Goal: Task Accomplishment & Management: Manage account settings

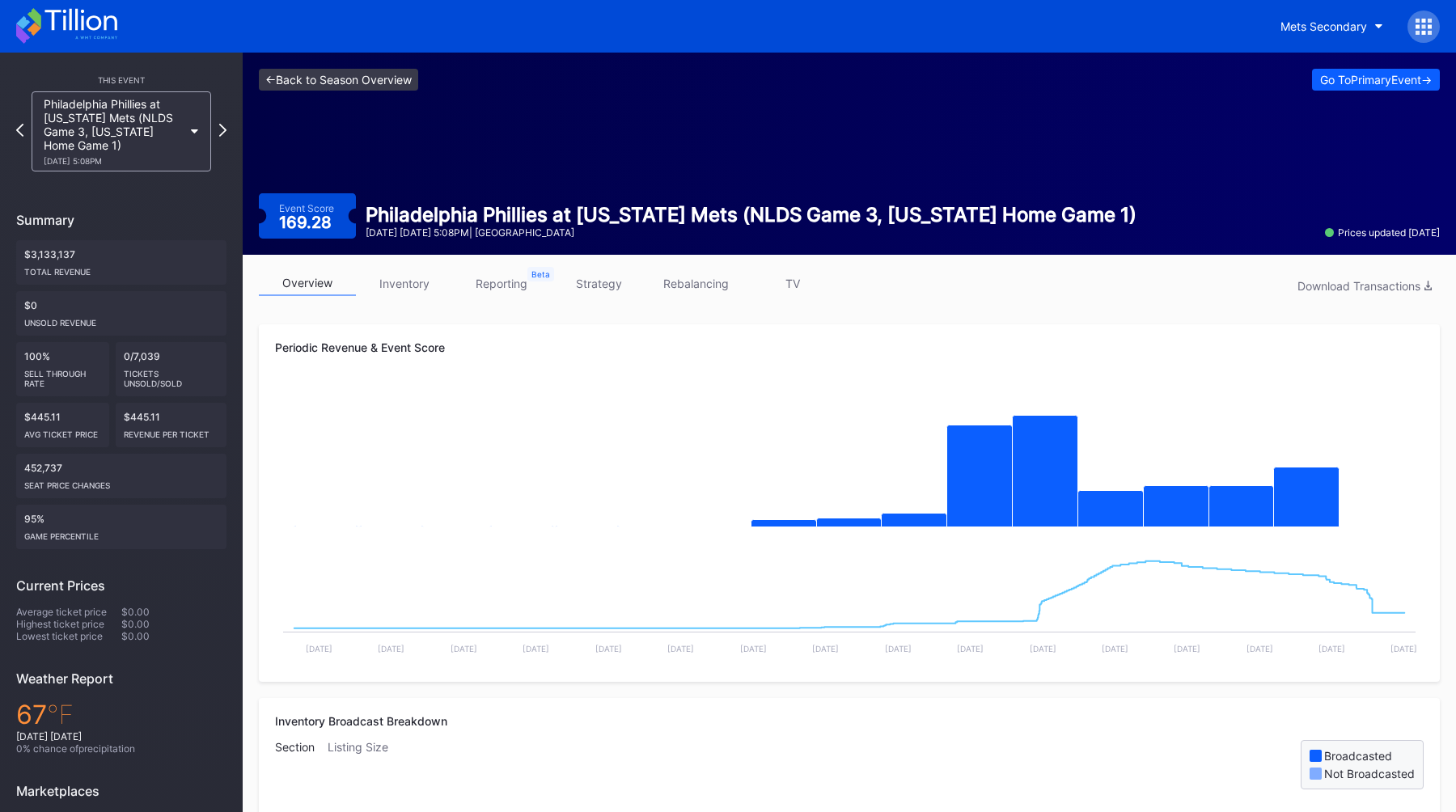
click at [341, 79] on link "<- Back to Season Overview" at bounding box center [338, 79] width 159 height 22
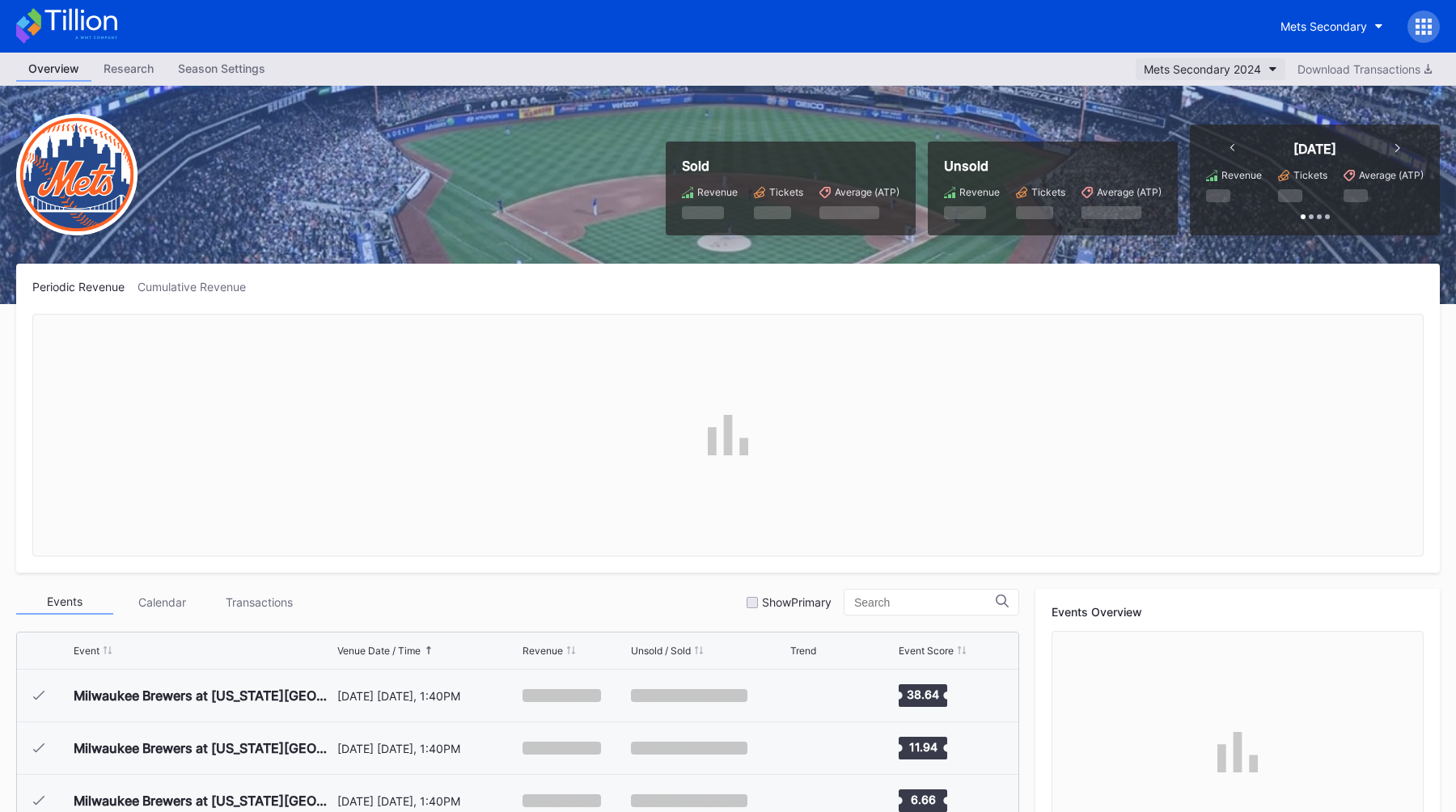
click at [1191, 78] on button "Mets Secondary 2024" at bounding box center [1210, 69] width 149 height 22
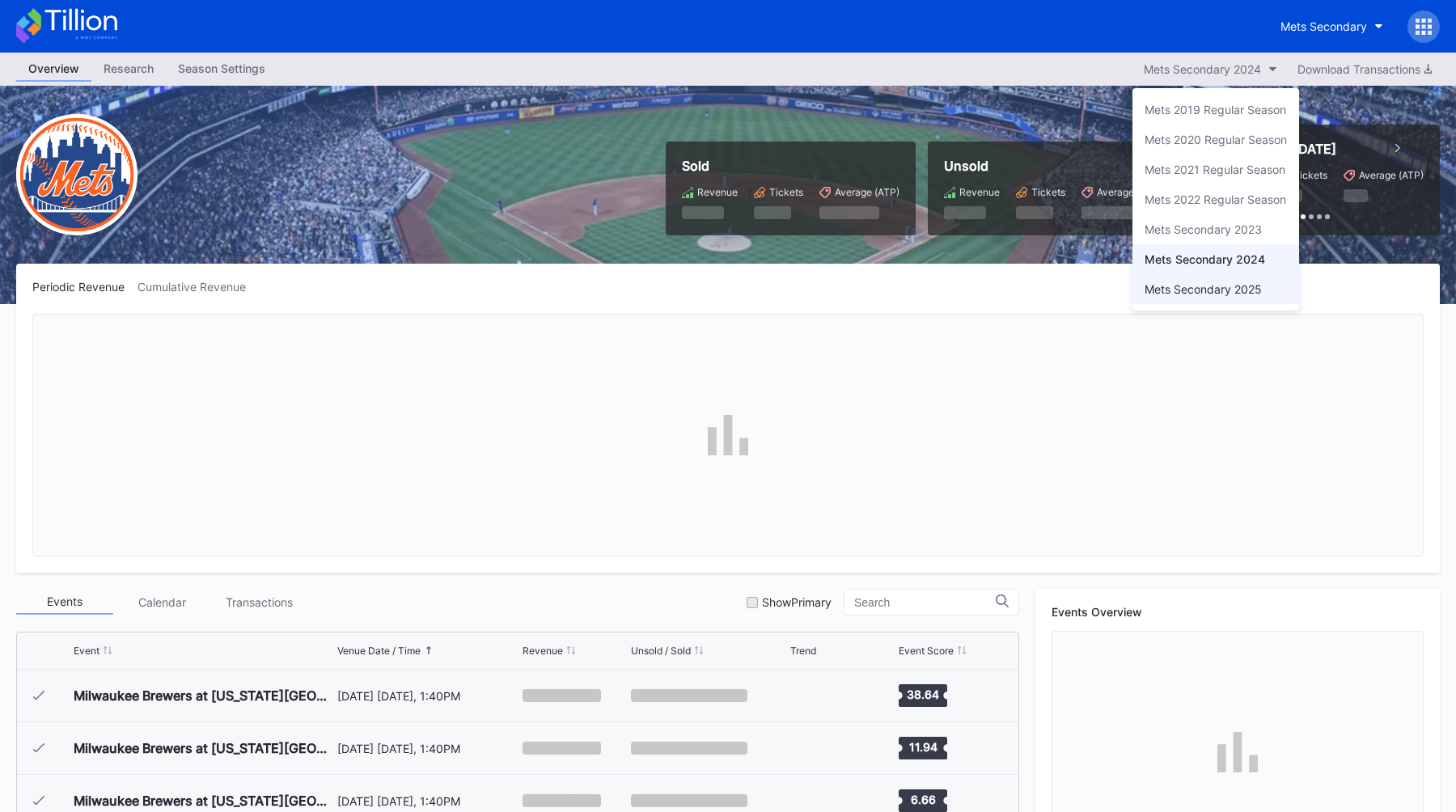
click at [1207, 287] on div "Mets Secondary 2025" at bounding box center [1203, 289] width 117 height 14
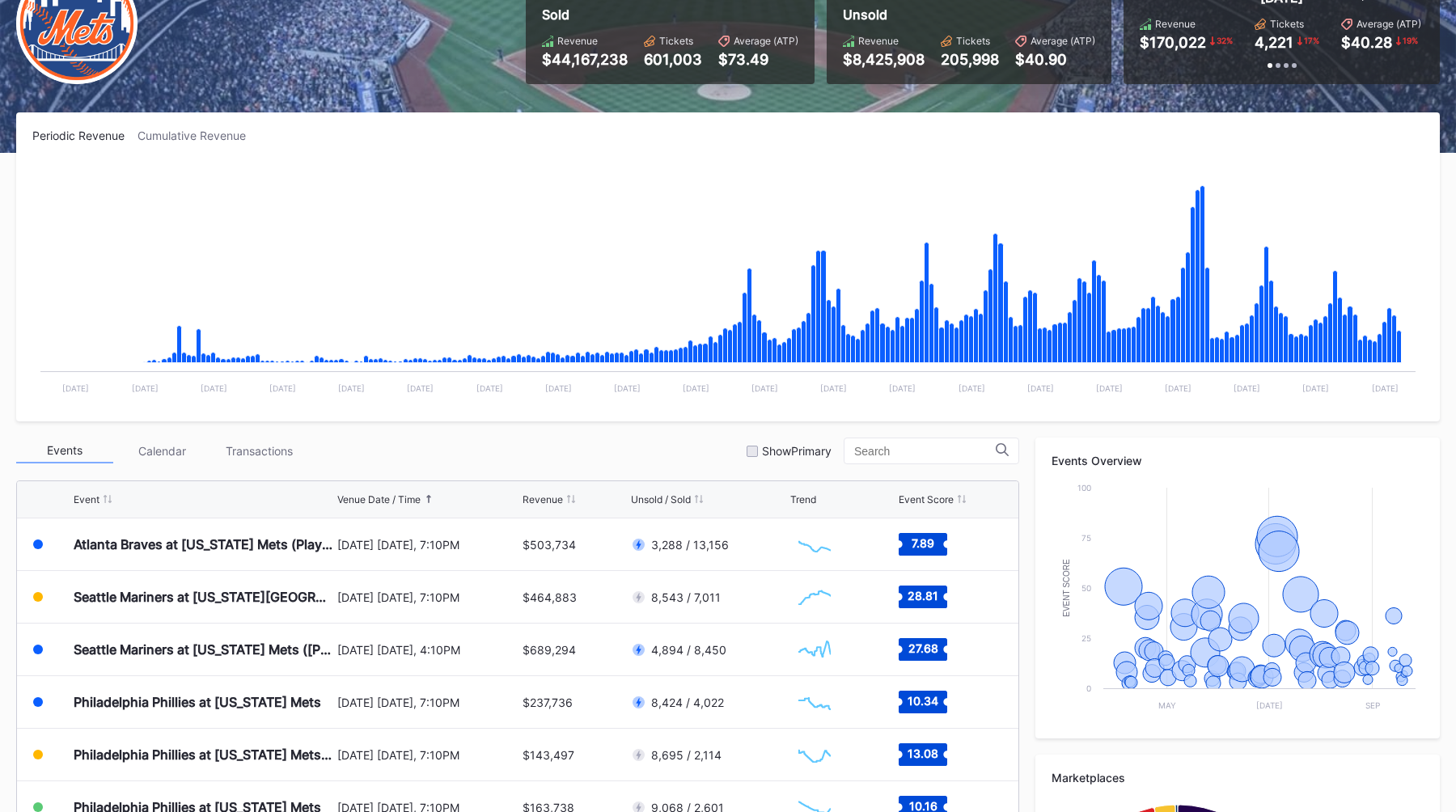
scroll to position [177, 0]
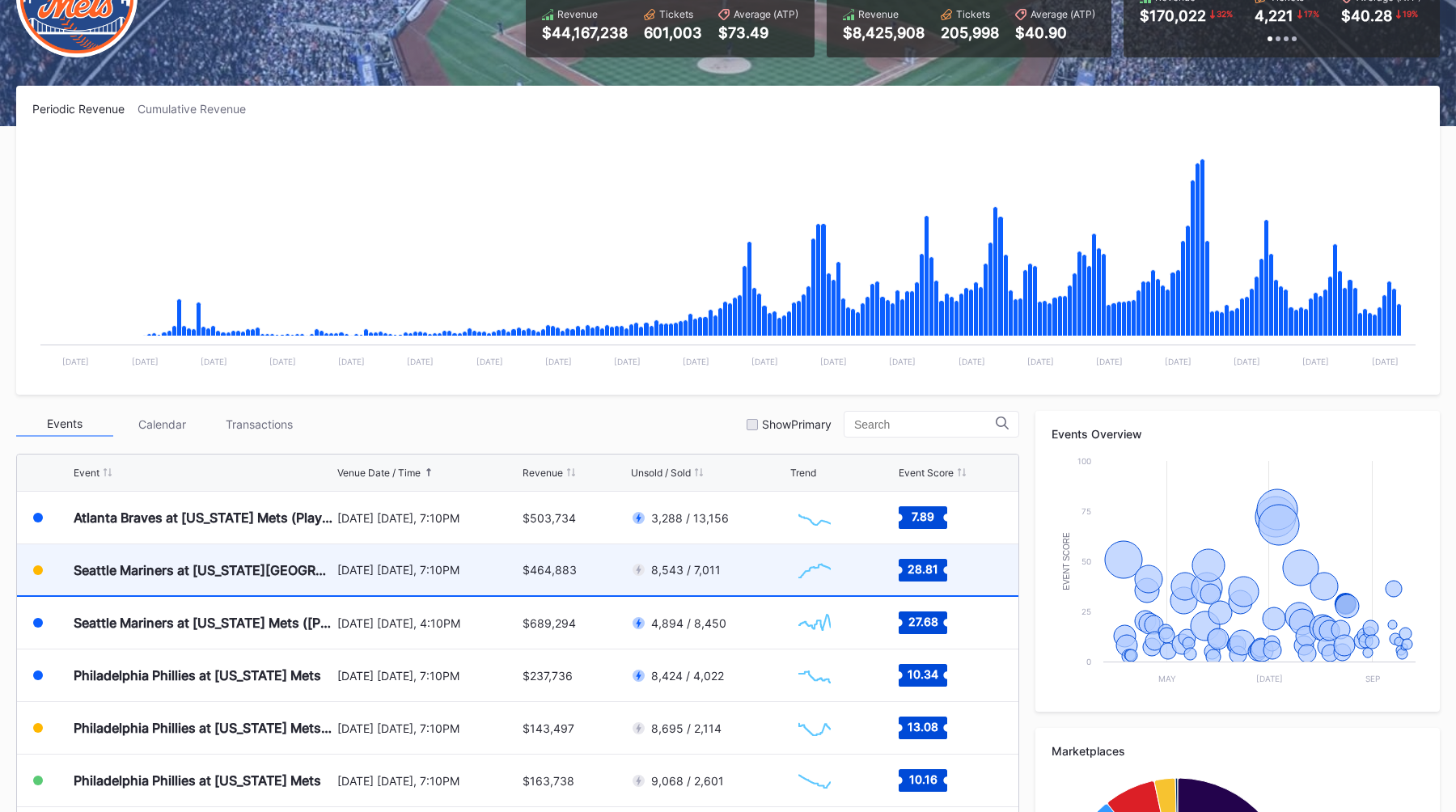
click at [447, 558] on div "August 15 Friday, 7:10PM" at bounding box center [428, 569] width 182 height 51
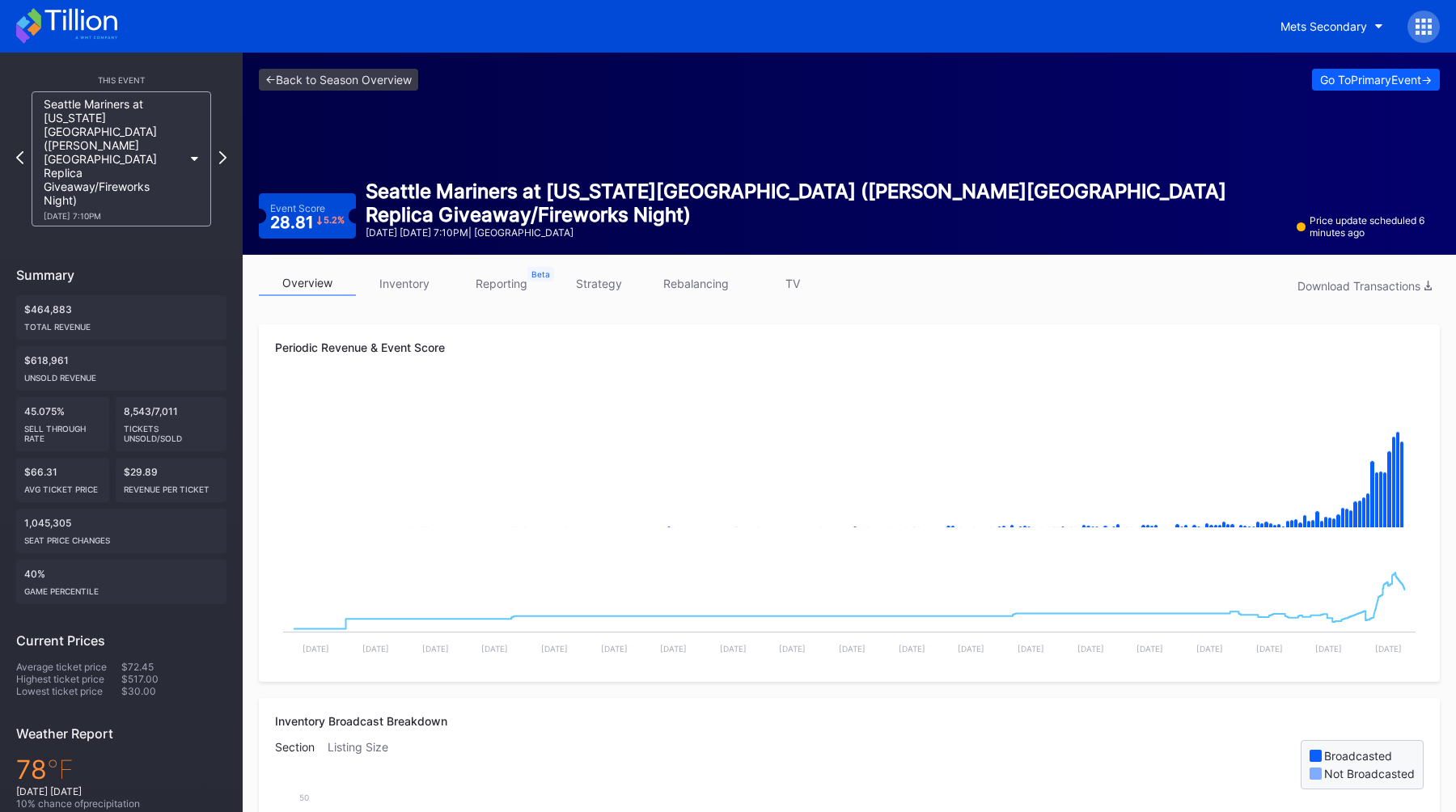
click at [624, 283] on link "strategy" at bounding box center [599, 283] width 97 height 25
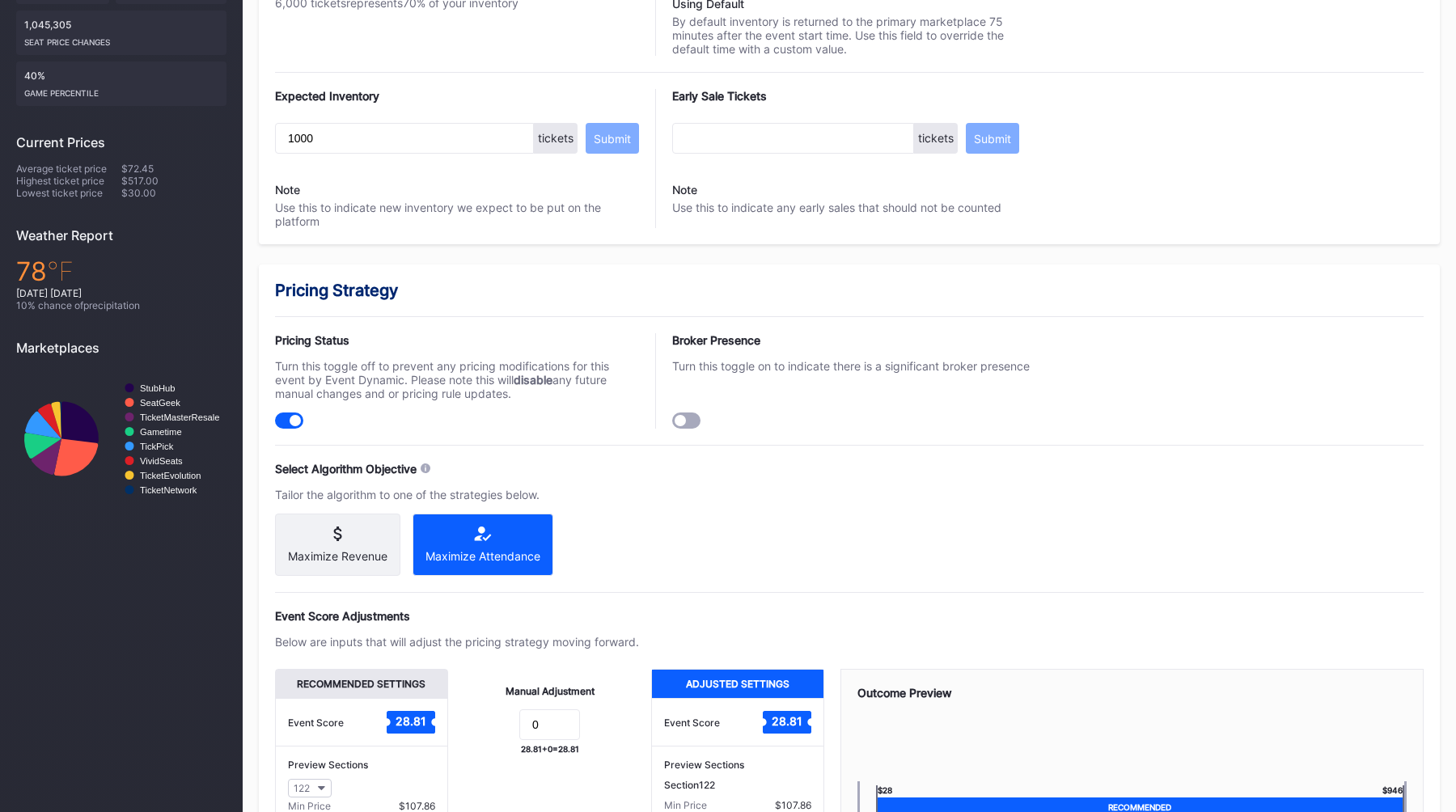
scroll to position [989, 0]
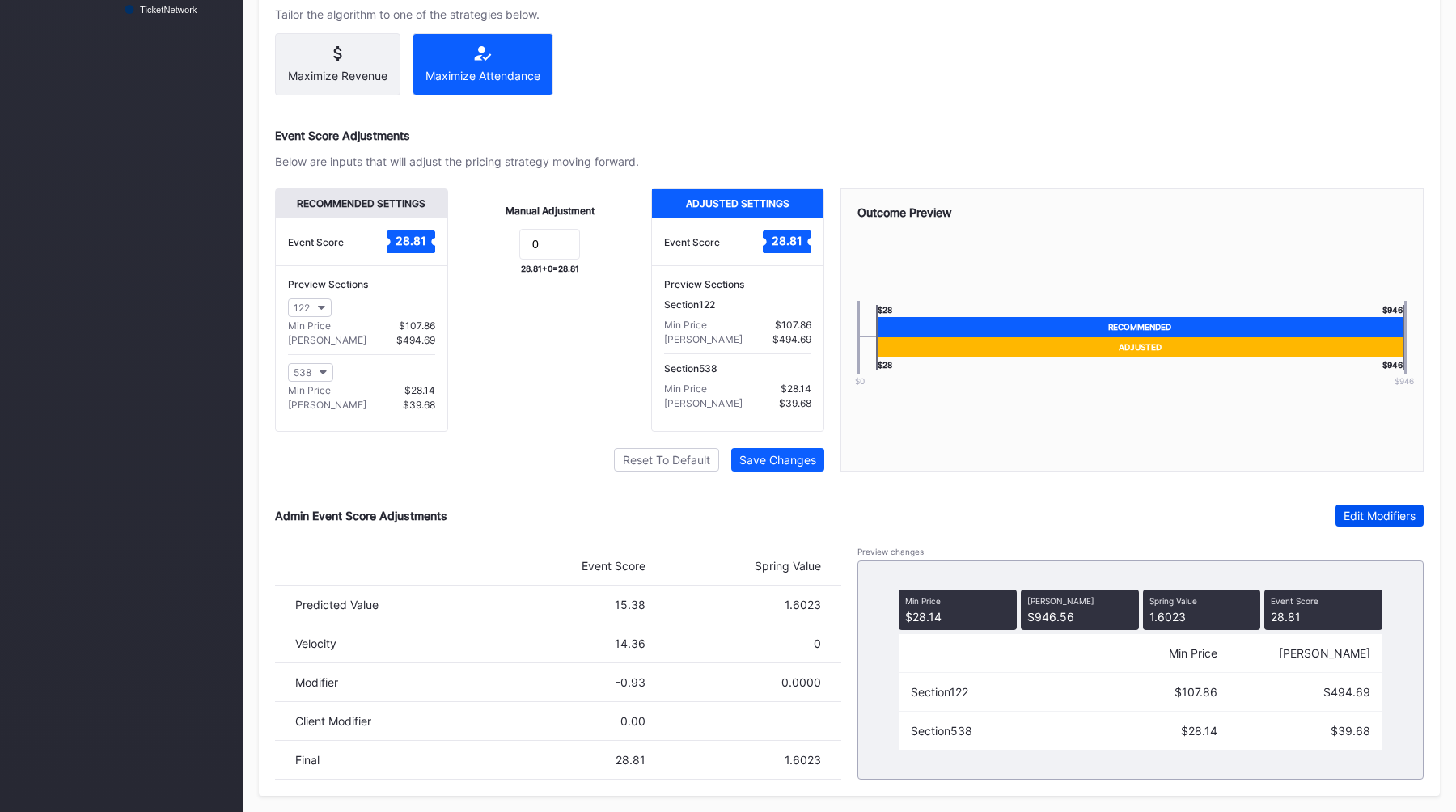
click at [1351, 520] on div "Edit Modifiers" at bounding box center [1379, 515] width 72 height 14
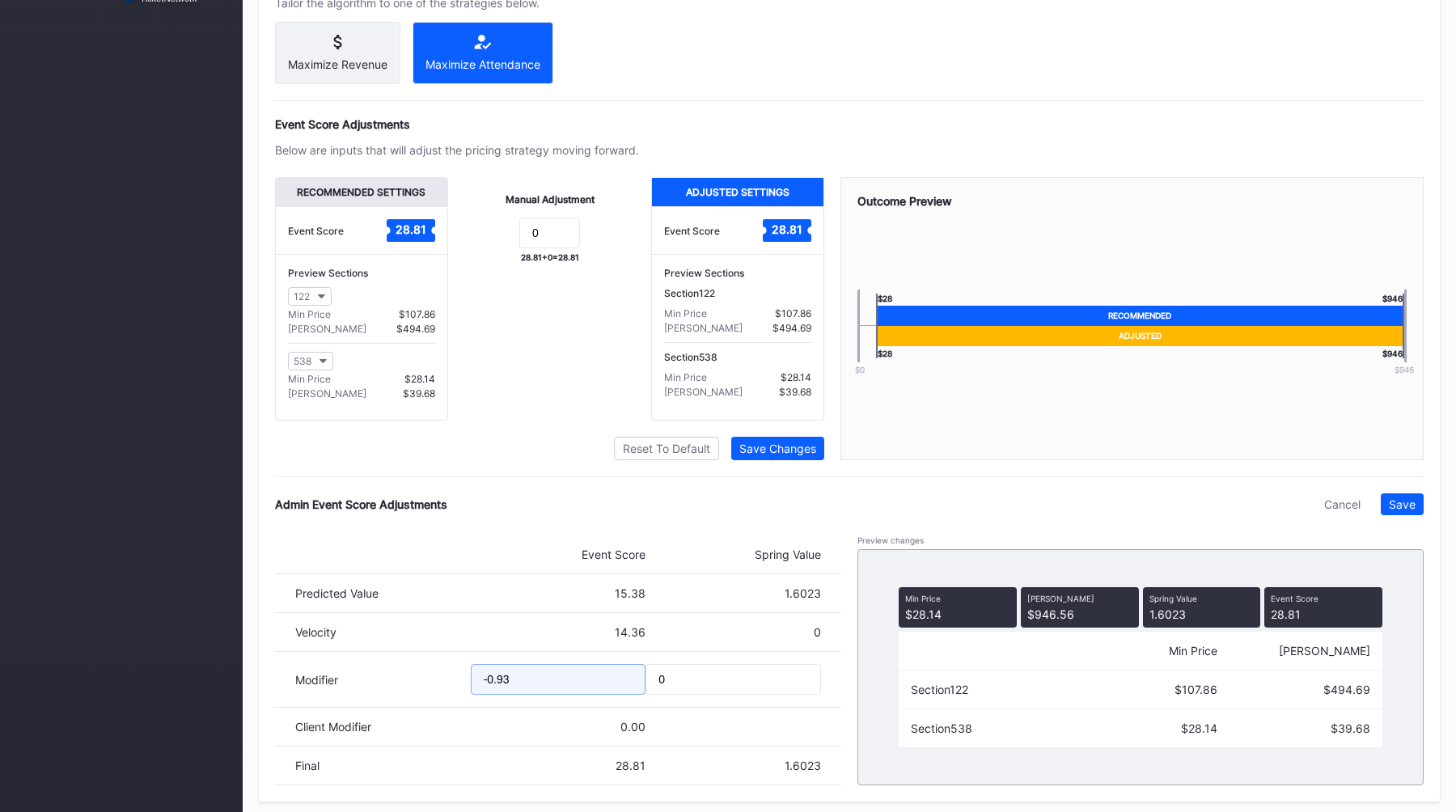
drag, startPoint x: 537, startPoint y: 687, endPoint x: 379, endPoint y: 693, distance: 158.1
click at [384, 693] on div "Modifier -0.93 0" at bounding box center [557, 679] width 566 height 56
type input "-1.11"
click at [1407, 511] on div "Save" at bounding box center [1402, 504] width 26 height 14
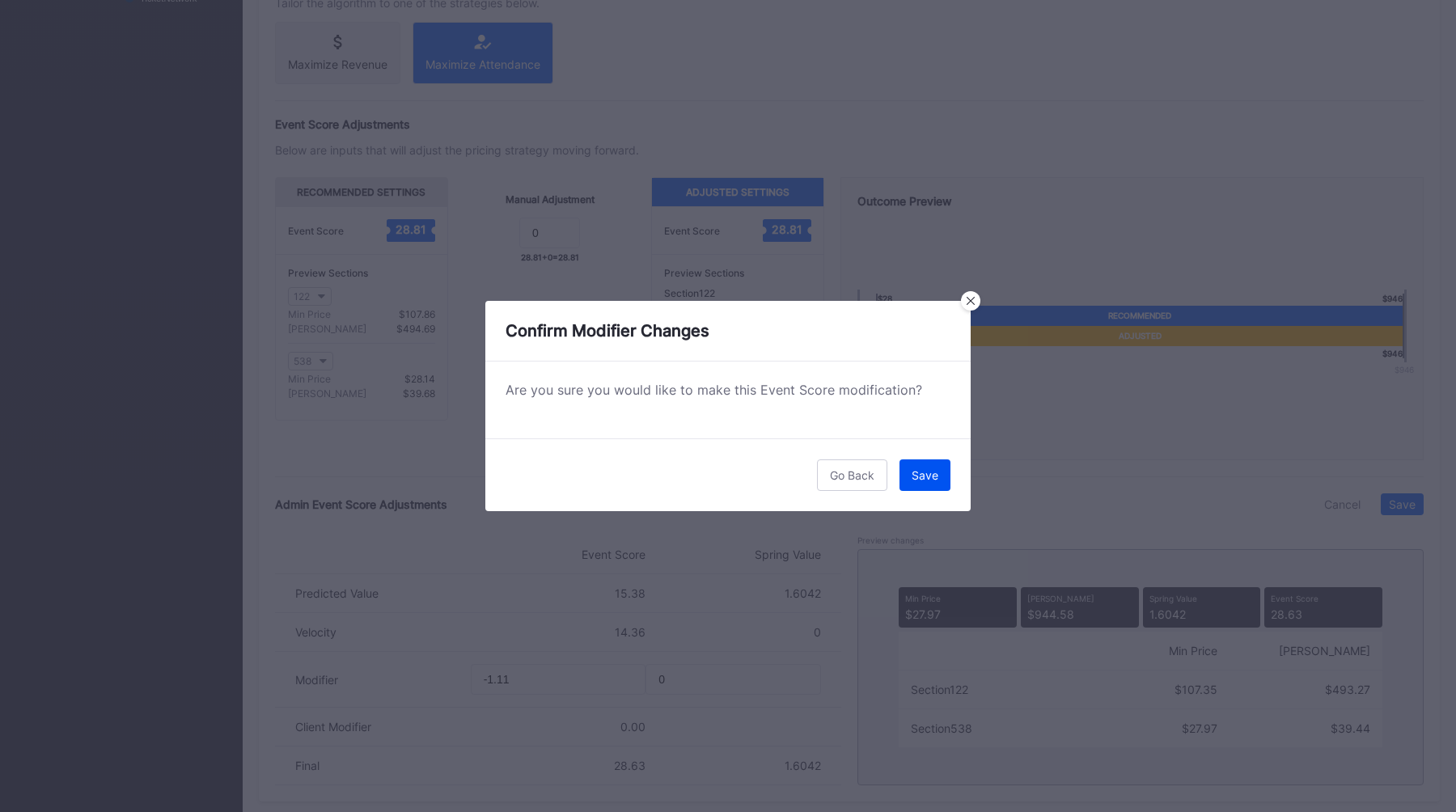
click at [924, 476] on div "Save" at bounding box center [924, 475] width 26 height 14
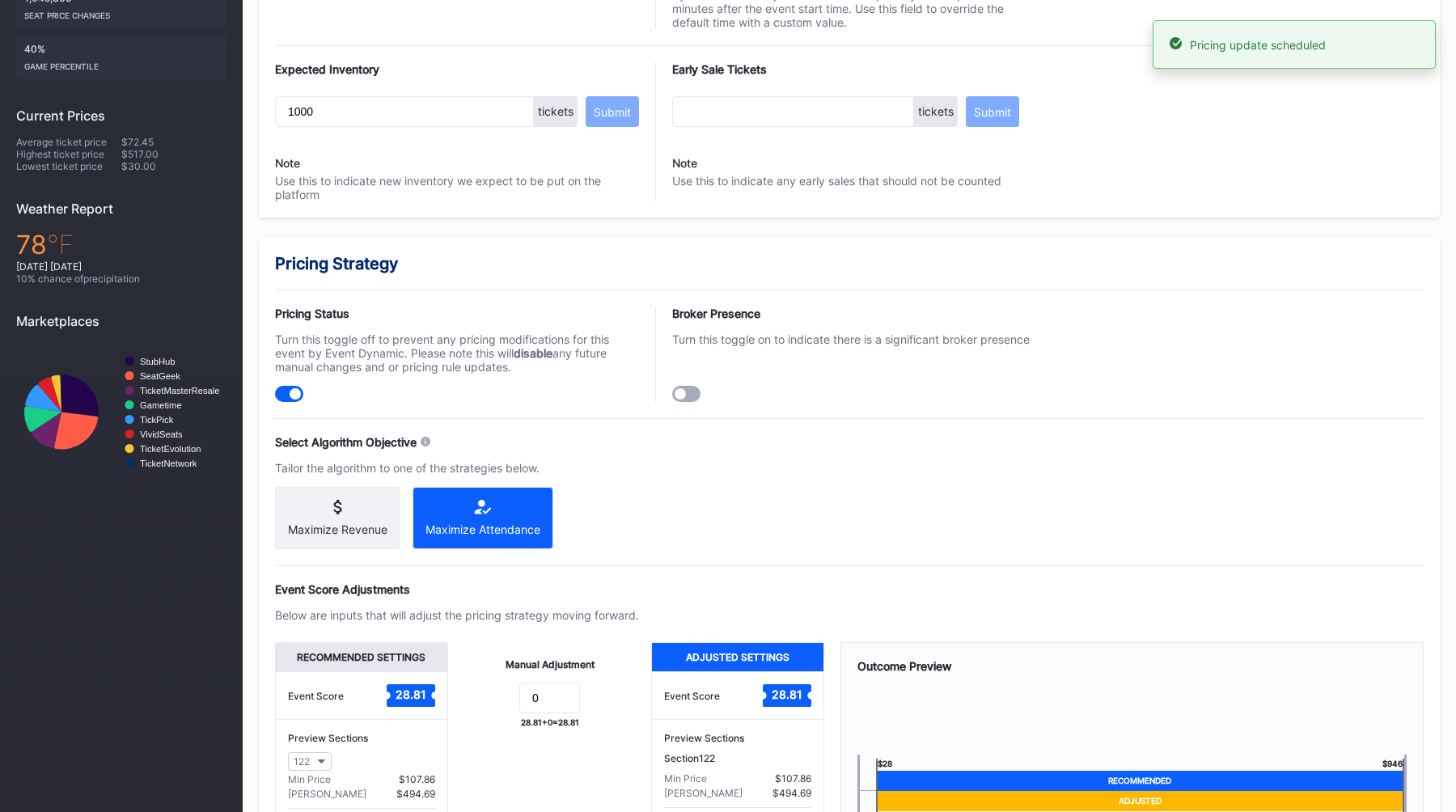
scroll to position [0, 0]
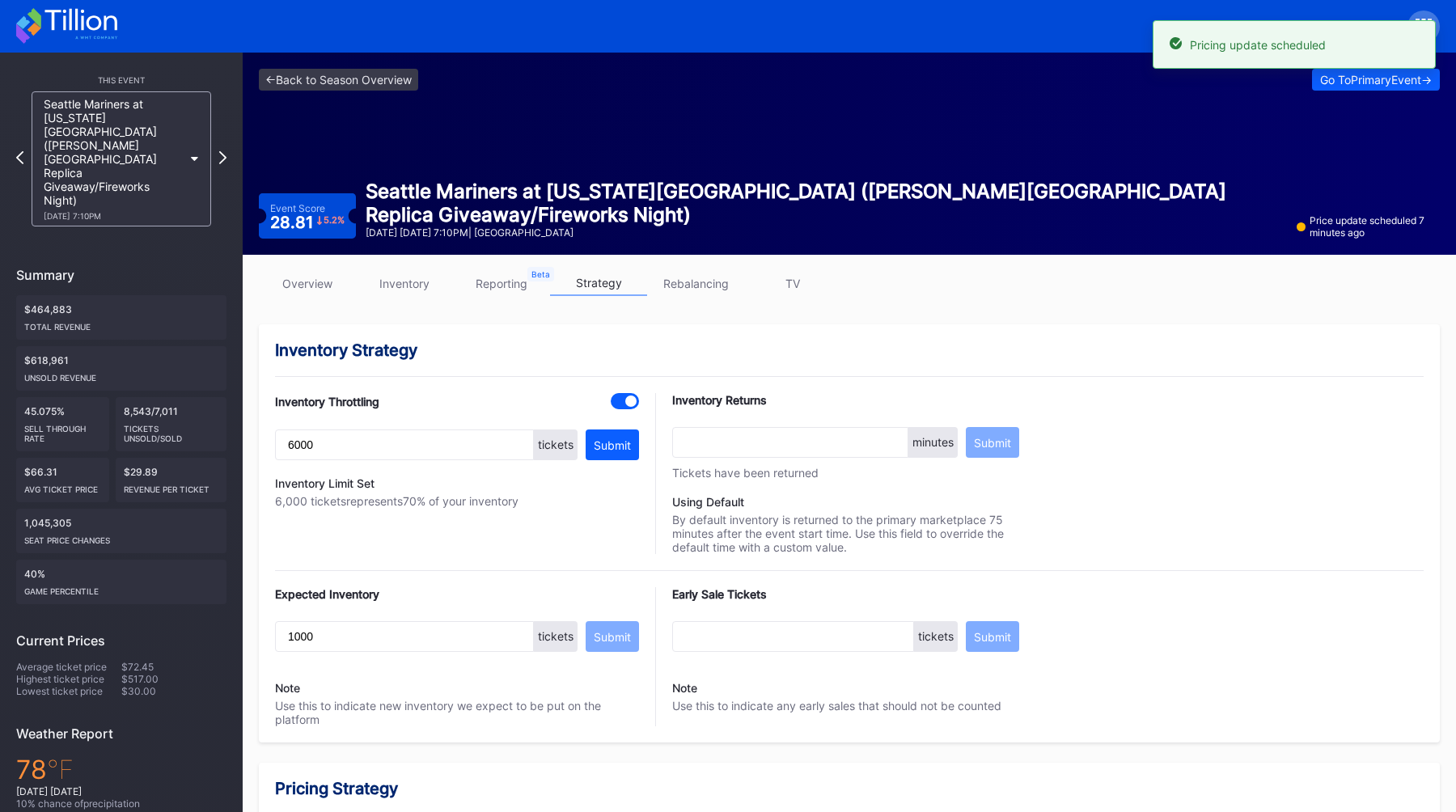
click at [311, 282] on link "overview" at bounding box center [307, 283] width 97 height 25
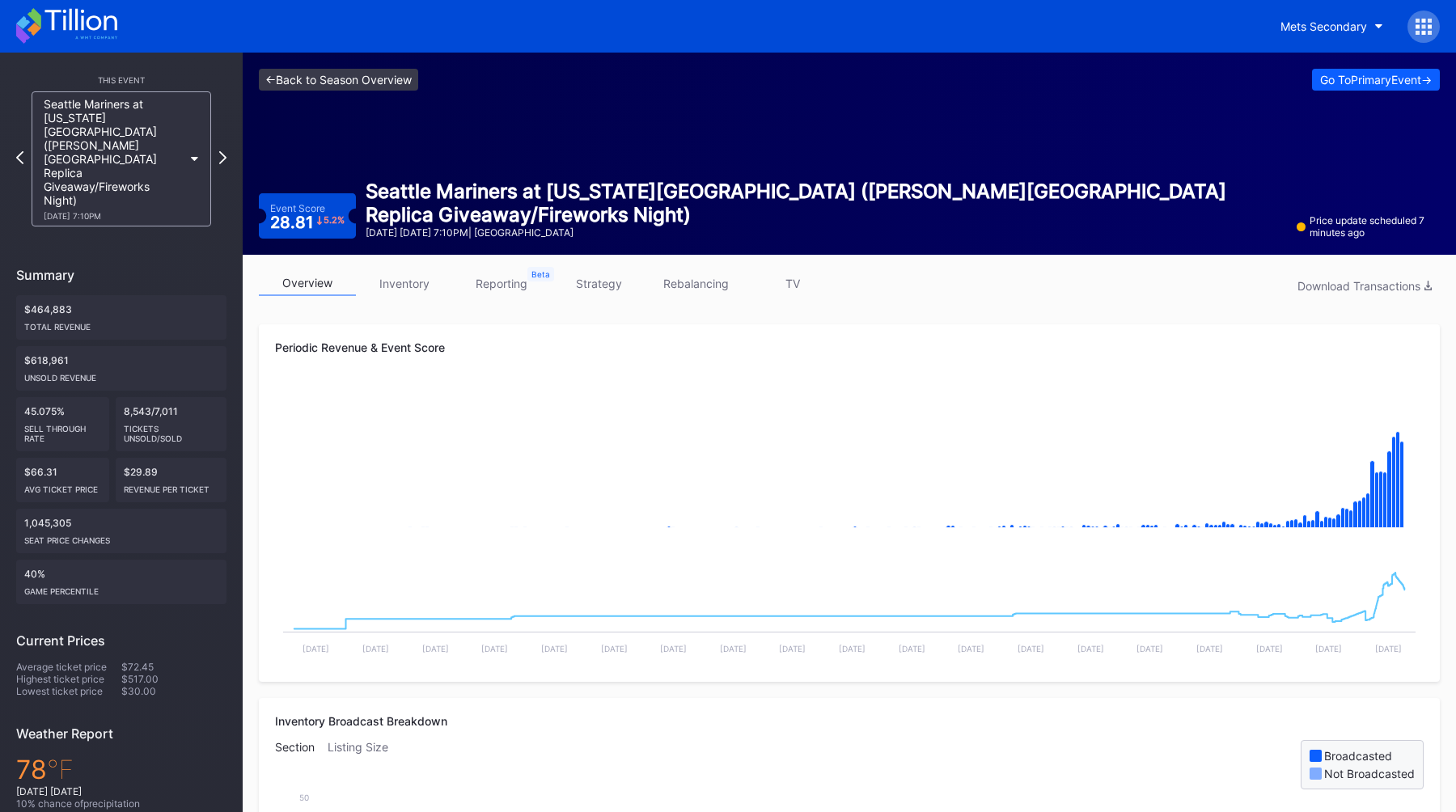
click at [321, 88] on link "<- Back to Season Overview" at bounding box center [338, 79] width 159 height 22
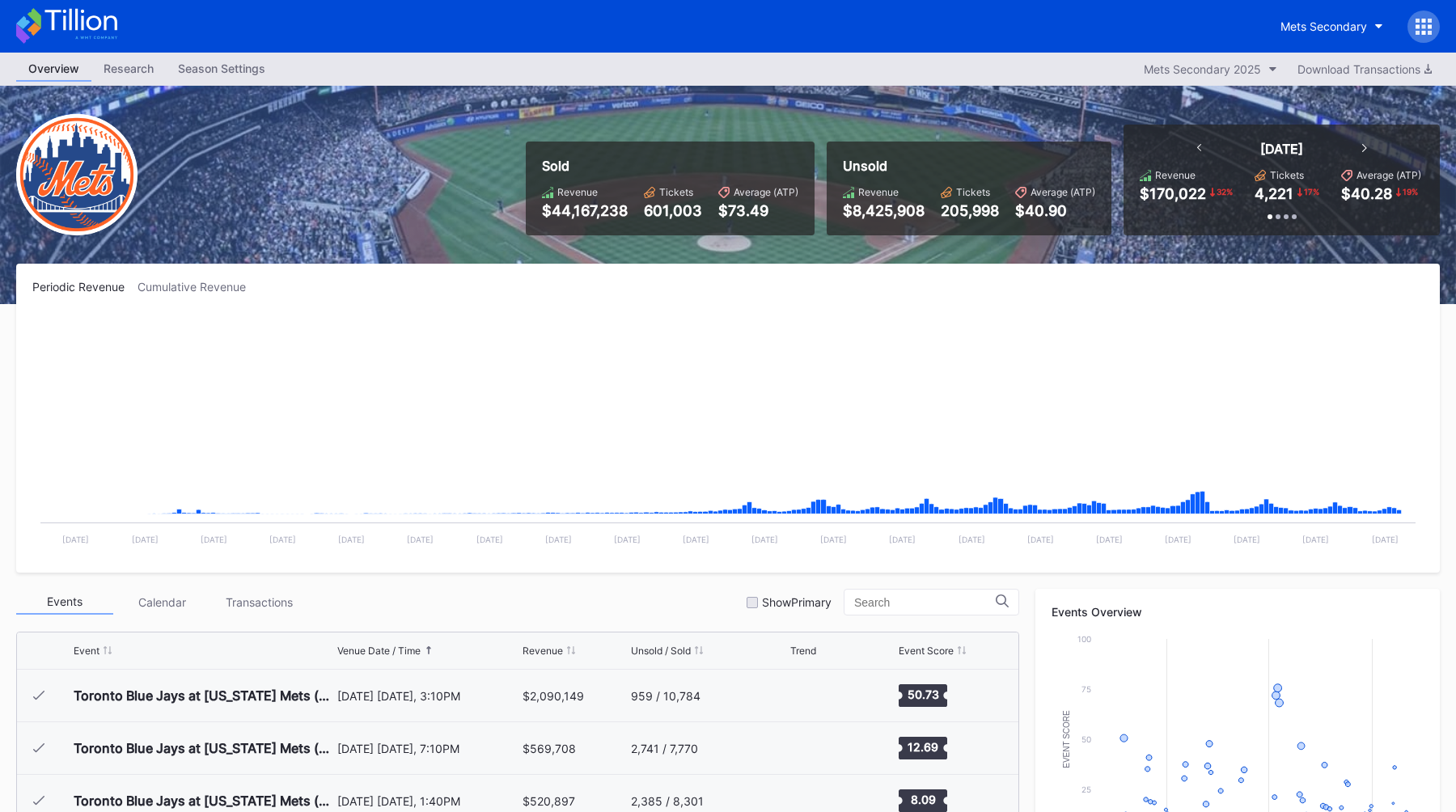
scroll to position [3206, 0]
